Goal: Understand process/instructions

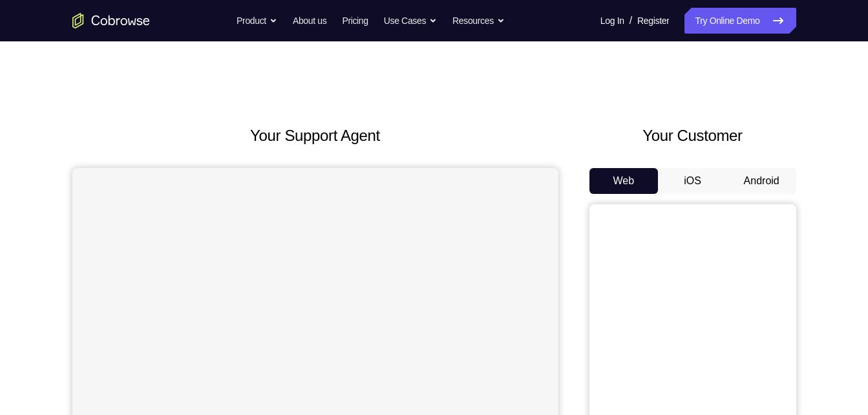
click at [767, 186] on button "Android" at bounding box center [761, 181] width 69 height 26
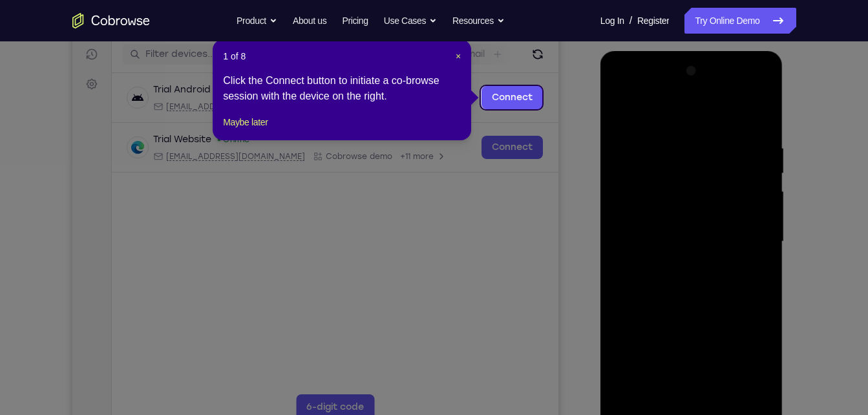
click at [635, 263] on icon at bounding box center [439, 207] width 878 height 415
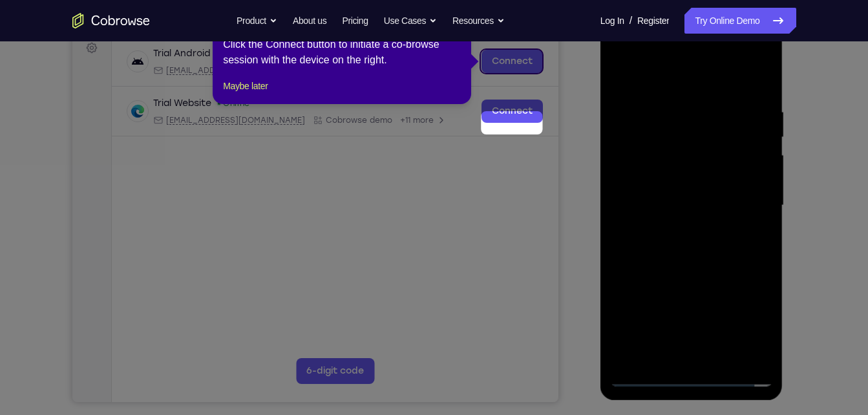
scroll to position [132, 0]
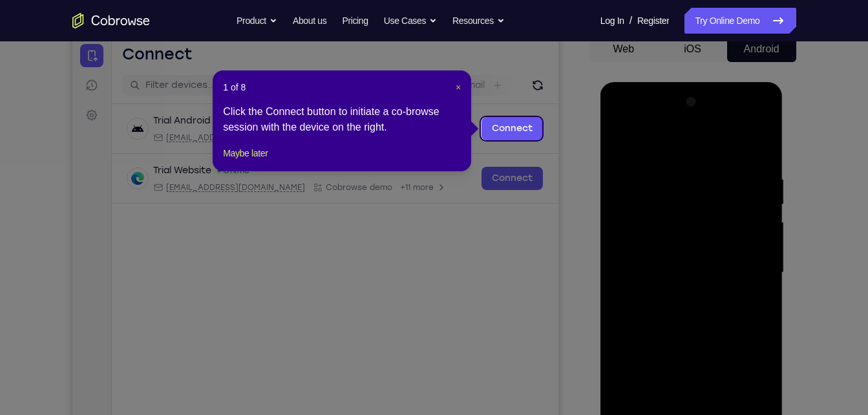
click at [458, 87] on span "×" at bounding box center [458, 87] width 5 height 10
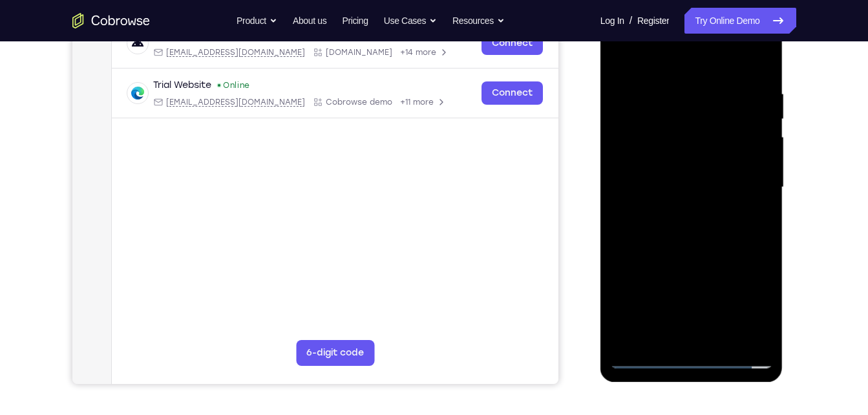
scroll to position [224, 0]
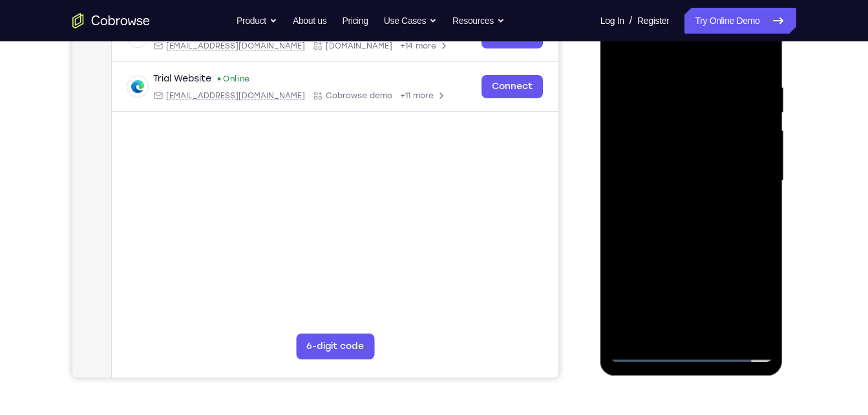
click at [694, 347] on div at bounding box center [691, 181] width 163 height 362
click at [696, 356] on div at bounding box center [691, 181] width 163 height 362
click at [750, 291] on div at bounding box center [691, 181] width 163 height 362
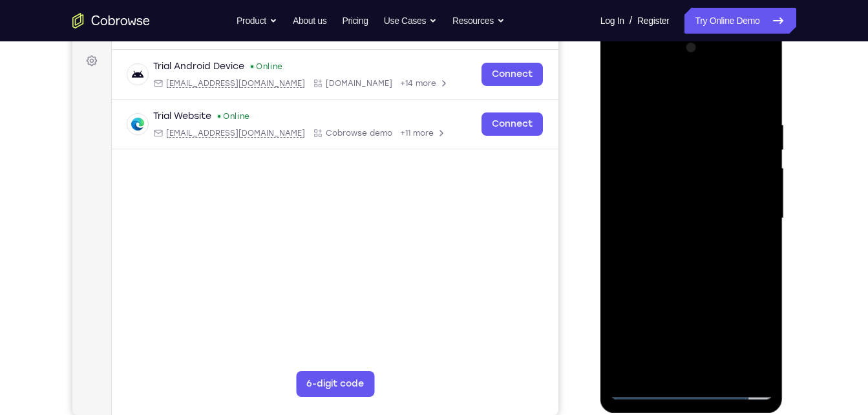
scroll to position [184, 0]
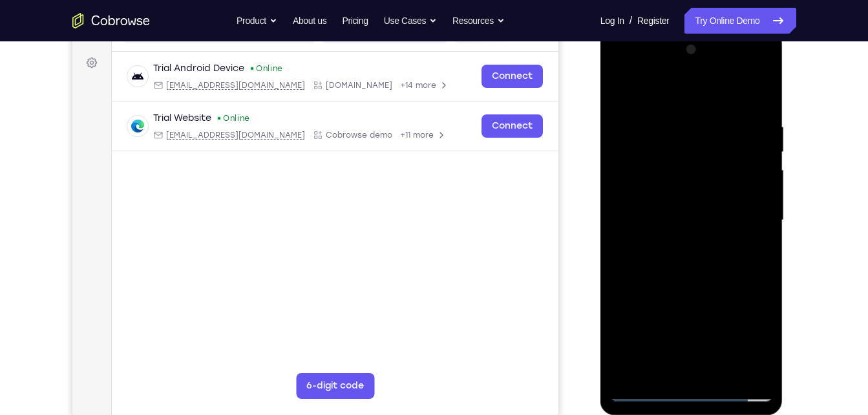
click at [688, 100] on div at bounding box center [691, 220] width 163 height 362
click at [757, 224] on div at bounding box center [691, 220] width 163 height 362
click at [673, 245] on div at bounding box center [691, 220] width 163 height 362
click at [671, 206] on div at bounding box center [691, 220] width 163 height 362
click at [671, 184] on div at bounding box center [691, 220] width 163 height 362
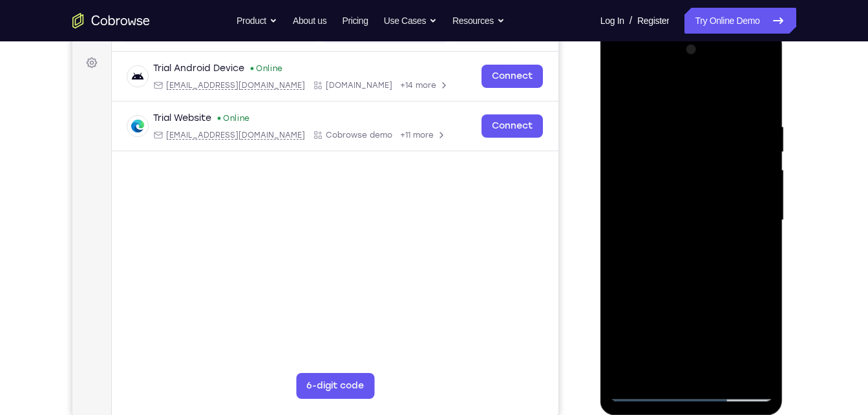
click at [675, 219] on div at bounding box center [691, 220] width 163 height 362
click at [671, 262] on div at bounding box center [691, 220] width 163 height 362
click at [664, 122] on div at bounding box center [691, 220] width 163 height 362
click at [712, 253] on div at bounding box center [691, 220] width 163 height 362
click at [670, 119] on div at bounding box center [691, 220] width 163 height 362
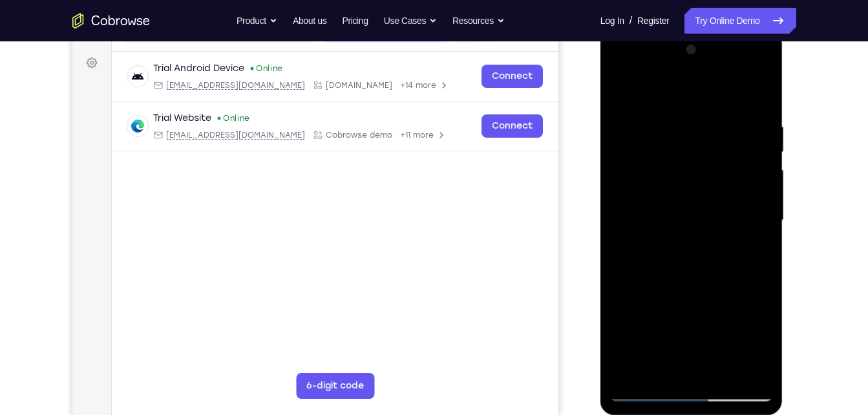
click at [756, 364] on div at bounding box center [691, 220] width 163 height 362
click at [744, 371] on div at bounding box center [691, 220] width 163 height 362
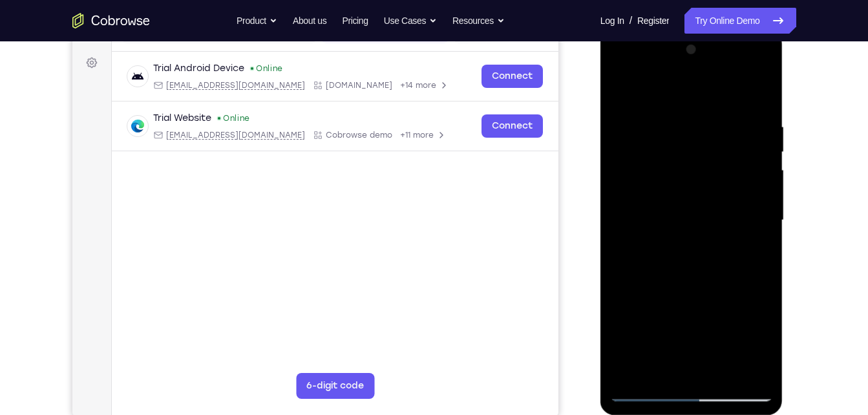
click at [764, 222] on div at bounding box center [691, 220] width 163 height 362
click at [759, 97] on div at bounding box center [691, 220] width 163 height 362
click at [759, 85] on div at bounding box center [691, 220] width 163 height 362
click at [717, 371] on div at bounding box center [691, 220] width 163 height 362
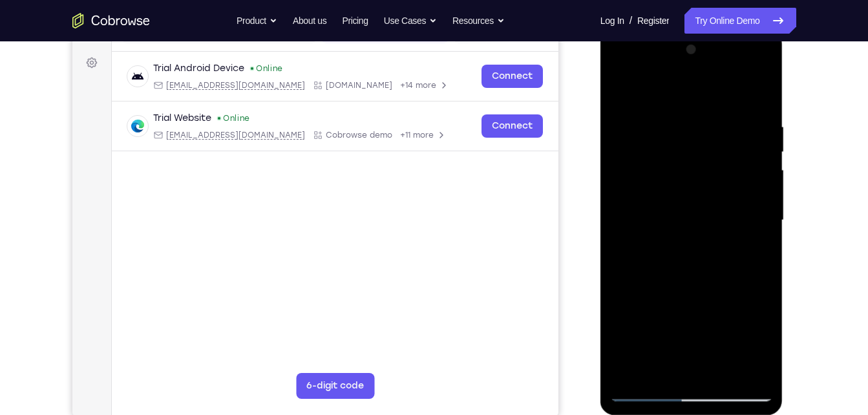
click at [690, 288] on div at bounding box center [691, 220] width 163 height 362
click at [686, 188] on div at bounding box center [691, 220] width 163 height 362
click at [681, 248] on div at bounding box center [691, 220] width 163 height 362
click at [641, 388] on div at bounding box center [691, 220] width 163 height 362
click at [716, 279] on div at bounding box center [691, 220] width 163 height 362
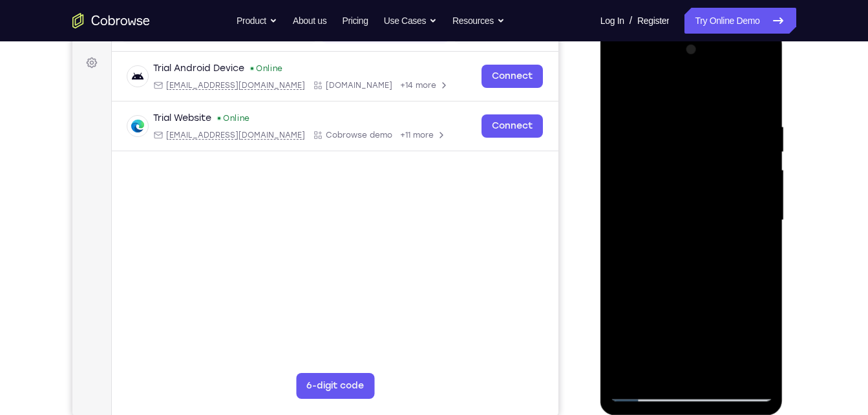
click at [668, 179] on div at bounding box center [691, 220] width 163 height 362
click at [668, 187] on div at bounding box center [691, 220] width 163 height 362
click at [716, 273] on div at bounding box center [691, 220] width 163 height 362
click at [670, 182] on div at bounding box center [691, 220] width 163 height 362
drag, startPoint x: 736, startPoint y: 153, endPoint x: 752, endPoint y: 282, distance: 130.4
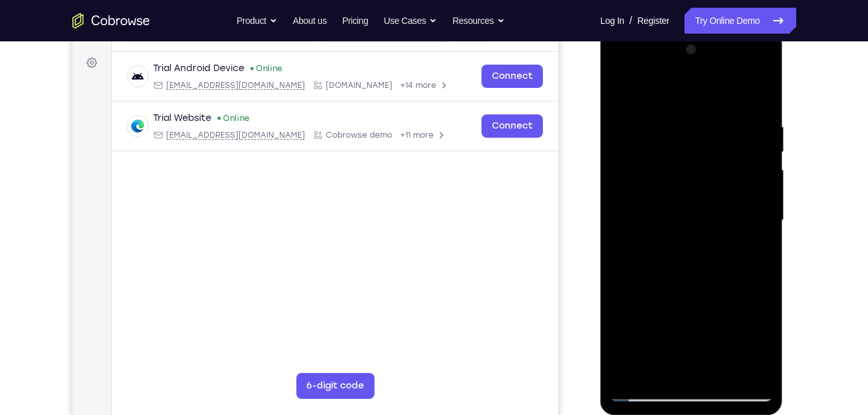
click at [752, 282] on div at bounding box center [691, 220] width 163 height 362
click at [656, 275] on div at bounding box center [691, 220] width 163 height 362
click at [733, 185] on div at bounding box center [691, 220] width 163 height 362
click at [645, 397] on div at bounding box center [691, 220] width 163 height 362
drag, startPoint x: 664, startPoint y: 242, endPoint x: 669, endPoint y: 85, distance: 156.5
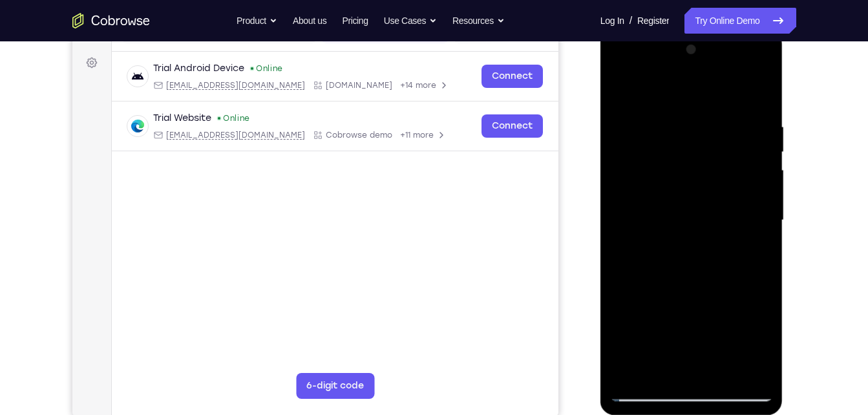
click at [669, 85] on div at bounding box center [691, 220] width 163 height 362
drag, startPoint x: 653, startPoint y: 322, endPoint x: 658, endPoint y: 101, distance: 220.4
click at [658, 101] on div at bounding box center [691, 220] width 163 height 362
drag, startPoint x: 662, startPoint y: 279, endPoint x: 665, endPoint y: 118, distance: 161.0
click at [665, 118] on div at bounding box center [691, 220] width 163 height 362
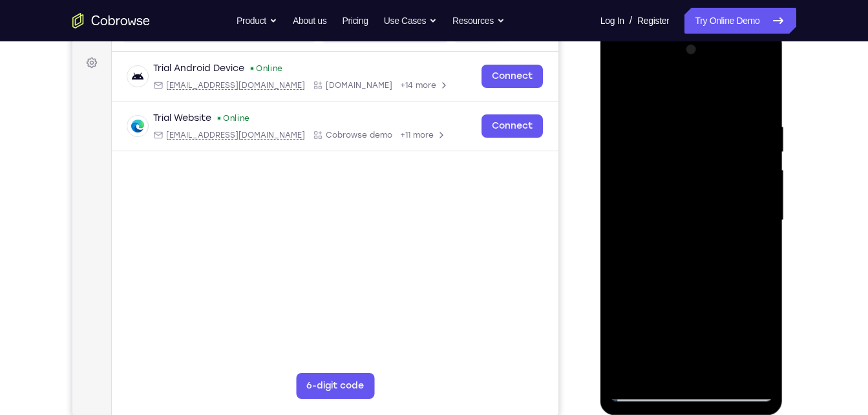
drag, startPoint x: 668, startPoint y: 251, endPoint x: 663, endPoint y: 99, distance: 152.0
click at [663, 99] on div at bounding box center [691, 220] width 163 height 362
click at [646, 264] on div at bounding box center [691, 220] width 163 height 362
drag, startPoint x: 710, startPoint y: 274, endPoint x: 695, endPoint y: 167, distance: 107.7
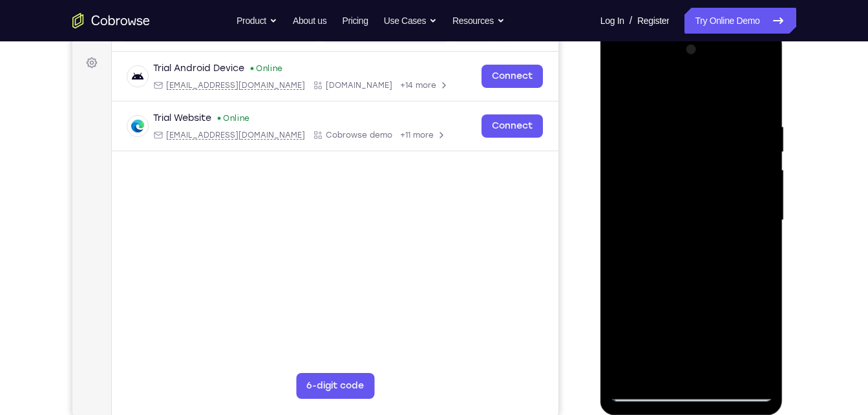
click at [695, 167] on div at bounding box center [691, 220] width 163 height 362
click at [686, 266] on div at bounding box center [691, 220] width 163 height 362
drag, startPoint x: 715, startPoint y: 297, endPoint x: 696, endPoint y: 159, distance: 139.7
click at [696, 159] on div at bounding box center [691, 220] width 163 height 362
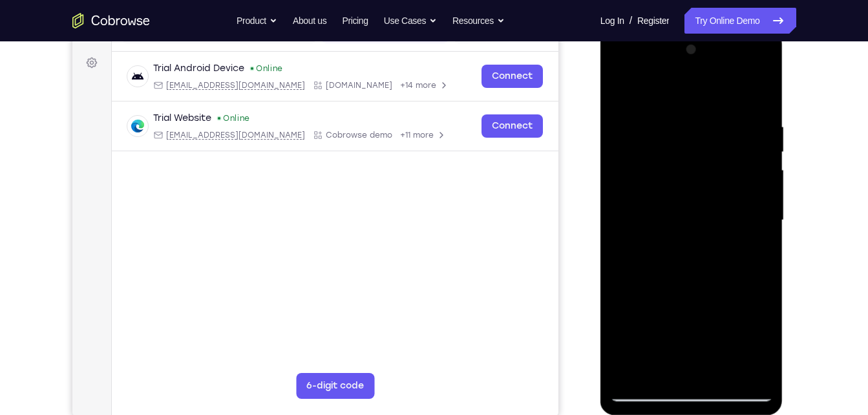
click at [641, 240] on div at bounding box center [691, 220] width 163 height 362
drag, startPoint x: 719, startPoint y: 293, endPoint x: 697, endPoint y: 195, distance: 100.0
click at [697, 195] on div at bounding box center [691, 220] width 163 height 362
click at [693, 255] on div at bounding box center [691, 220] width 163 height 362
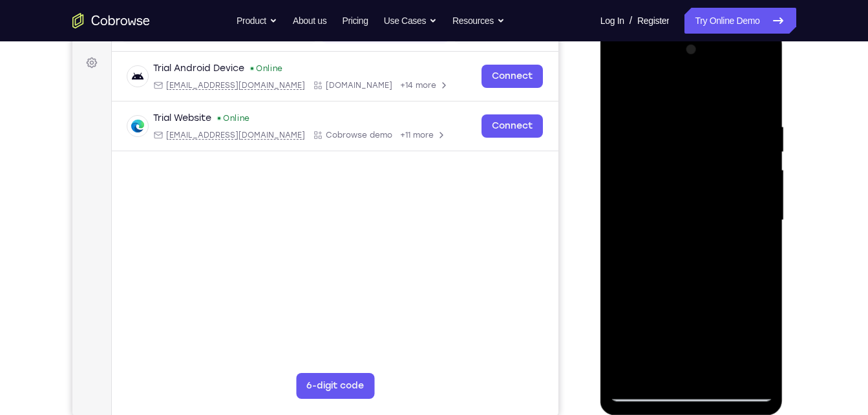
click at [703, 255] on div at bounding box center [691, 220] width 163 height 362
